Goal: Information Seeking & Learning: Learn about a topic

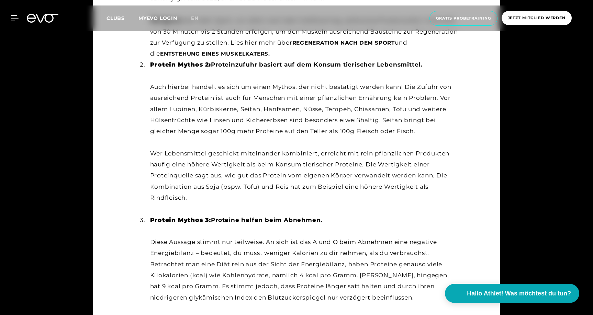
scroll to position [667, 0]
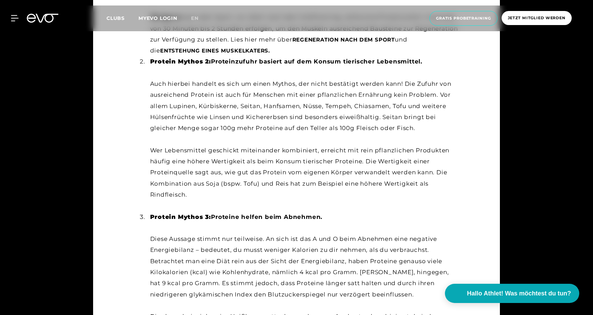
click at [188, 102] on li "Protein Mythos 2: Proteinzufuhr basiert auf dem Konsum tierischer Lebensmittel.…" at bounding box center [303, 133] width 312 height 155
click at [220, 102] on li "Protein Mythos 2: Proteinzufuhr basiert auf dem Konsum tierischer Lebensmittel.…" at bounding box center [303, 133] width 312 height 155
click at [277, 101] on li "Protein Mythos 2: Proteinzufuhr basiert auf dem Konsum tierischer Lebensmittel.…" at bounding box center [303, 133] width 312 height 155
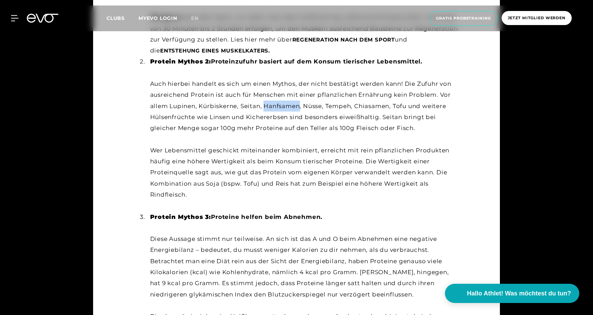
click at [277, 101] on li "Protein Mythos 2: Proteinzufuhr basiert auf dem Konsum tierischer Lebensmittel.…" at bounding box center [303, 133] width 312 height 155
click at [309, 102] on li "Protein Mythos 2: Proteinzufuhr basiert auf dem Konsum tierischer Lebensmittel.…" at bounding box center [303, 133] width 312 height 155
click at [342, 102] on li "Protein Mythos 2: Proteinzufuhr basiert auf dem Konsum tierischer Lebensmittel.…" at bounding box center [303, 133] width 312 height 155
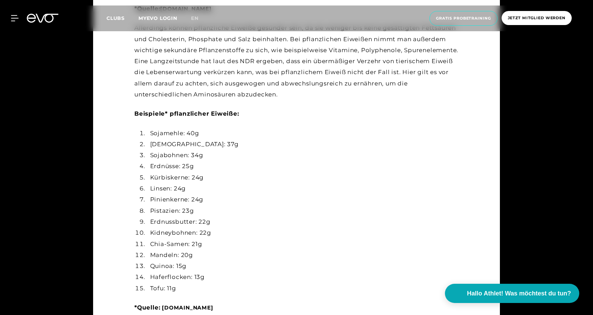
scroll to position [2946, 0]
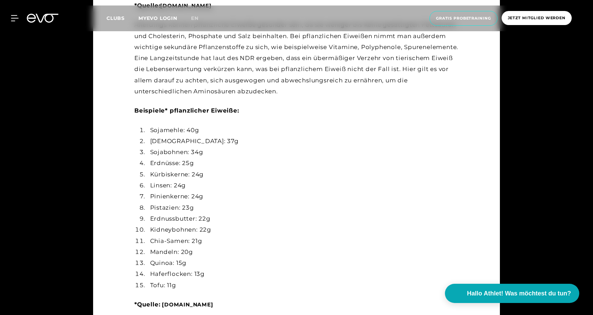
click at [178, 136] on li "[DEMOGRAPHIC_DATA]: 37g" at bounding box center [303, 141] width 312 height 11
click at [170, 136] on li "[DEMOGRAPHIC_DATA]: 37g" at bounding box center [303, 141] width 312 height 11
click at [181, 147] on li "Sojabohnen: 34g" at bounding box center [303, 152] width 312 height 11
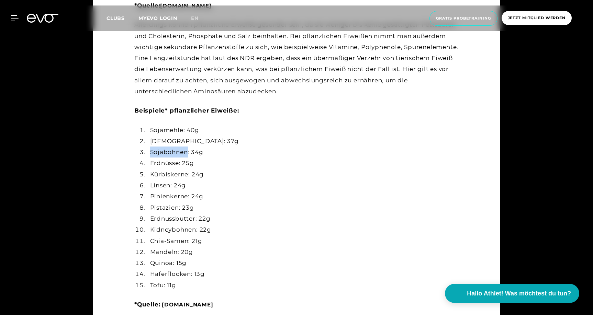
click at [181, 147] on li "Sojabohnen: 34g" at bounding box center [303, 152] width 312 height 11
click at [178, 158] on li "Erdnüsse: 25g" at bounding box center [303, 163] width 312 height 11
click at [175, 169] on li "Kürbiskerne: 24g" at bounding box center [303, 174] width 312 height 11
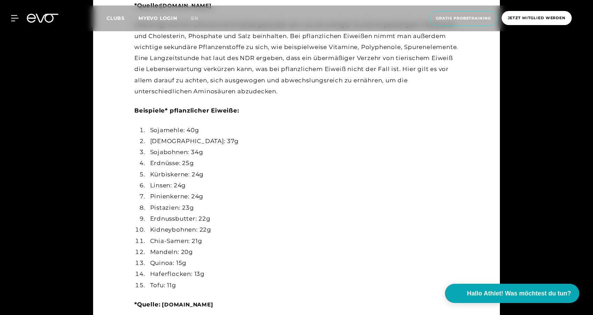
click at [167, 224] on li "Kidneybohnen: 22g" at bounding box center [303, 229] width 312 height 11
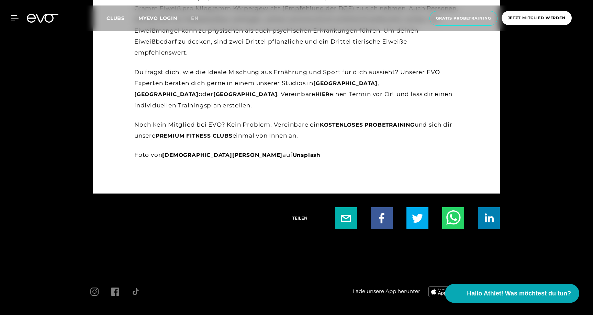
scroll to position [3375, 0]
